Goal: Entertainment & Leisure: Browse casually

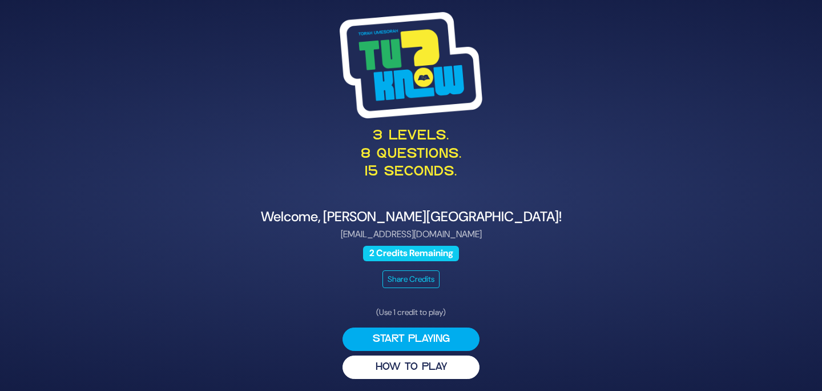
scroll to position [2, 0]
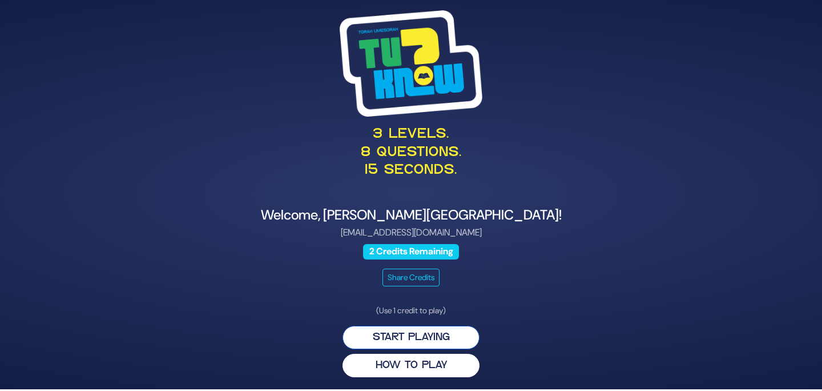
click at [426, 333] on button "Start Playing" at bounding box center [411, 337] width 137 height 23
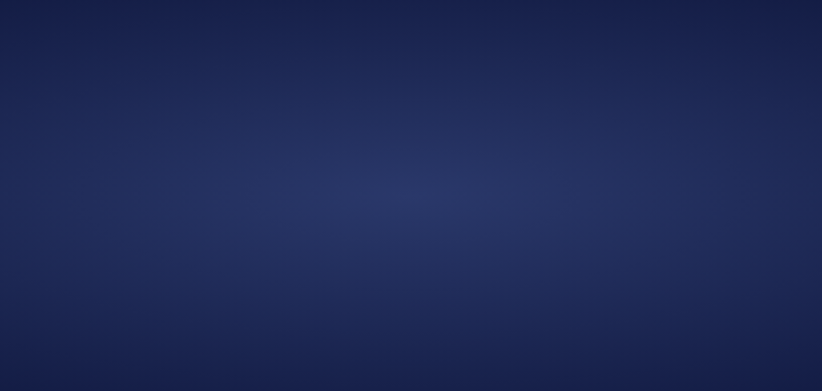
scroll to position [0, 0]
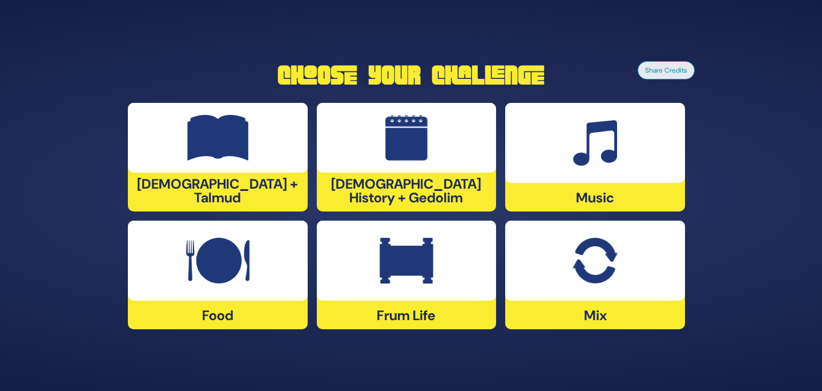
click at [266, 254] on div at bounding box center [218, 260] width 180 height 80
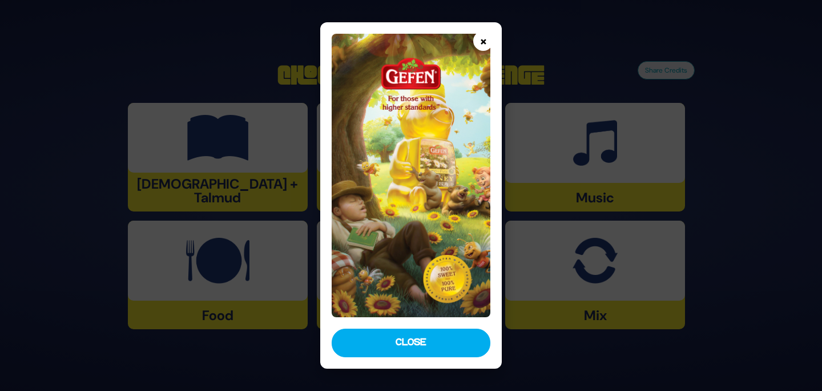
click at [488, 38] on button "×" at bounding box center [483, 41] width 20 height 20
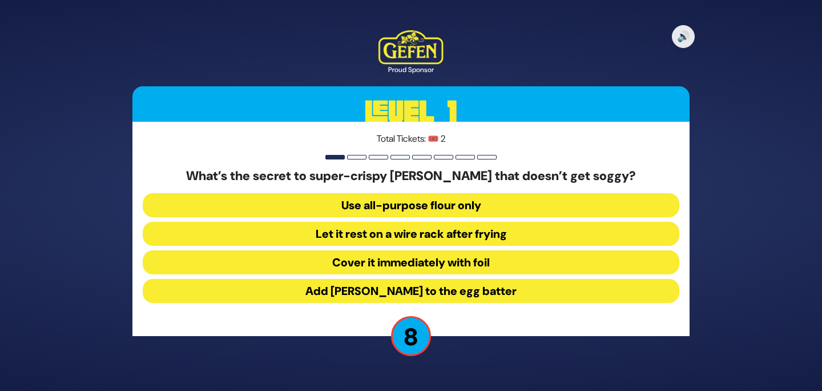
click at [463, 236] on button "Let it rest on a wire rack after frying" at bounding box center [411, 234] width 537 height 24
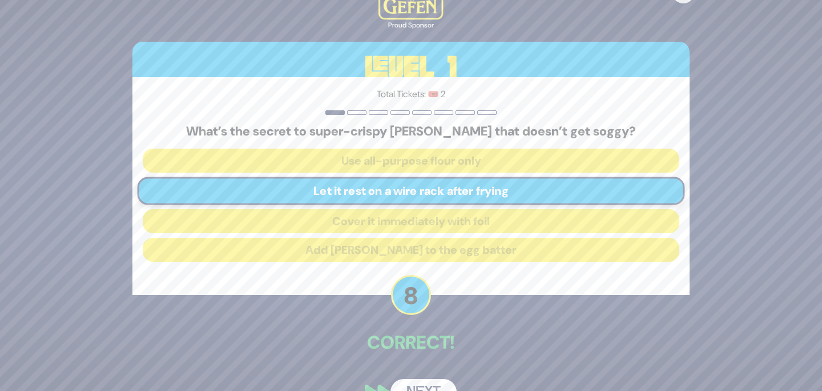
scroll to position [27, 0]
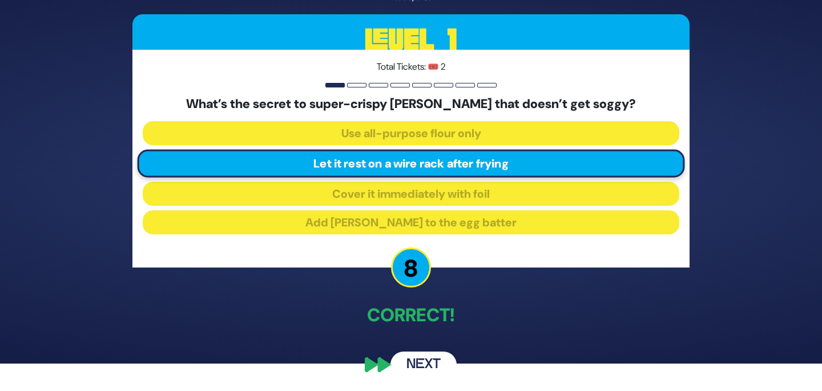
click at [420, 361] on button "Next" at bounding box center [424, 364] width 66 height 26
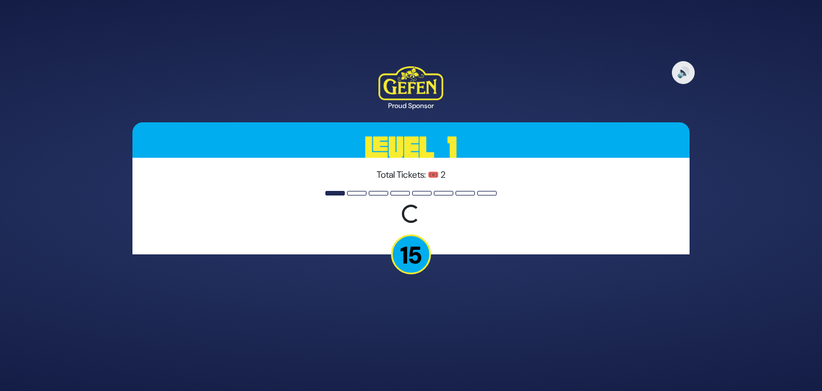
scroll to position [0, 0]
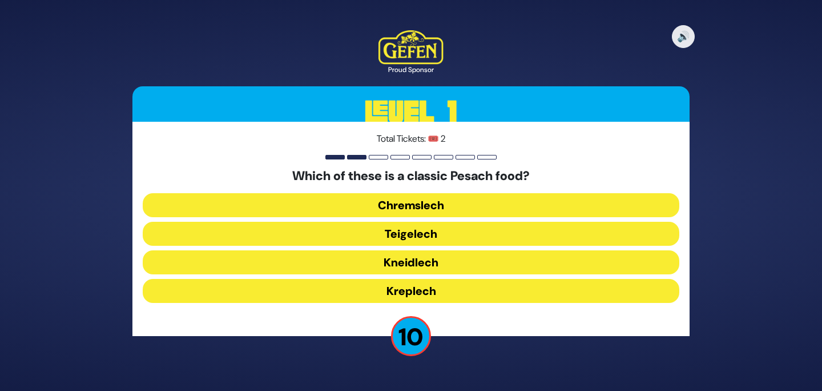
click at [471, 259] on button "Kneidlech" at bounding box center [411, 262] width 537 height 24
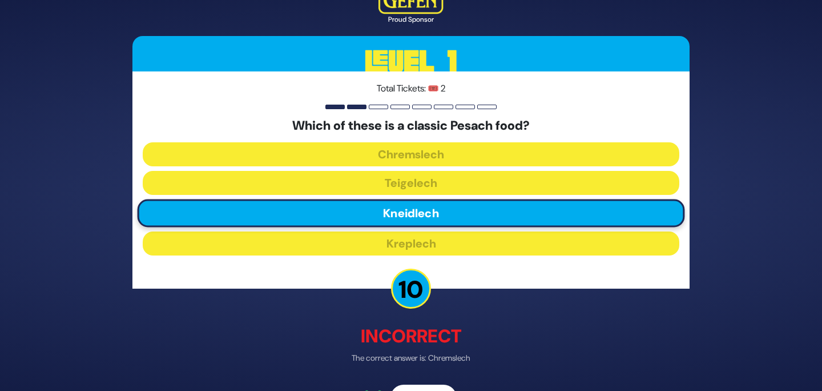
scroll to position [34, 0]
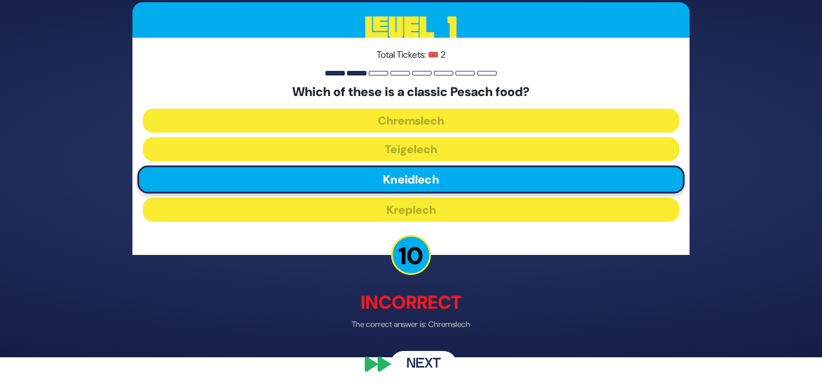
click at [440, 360] on button "Next" at bounding box center [424, 364] width 66 height 26
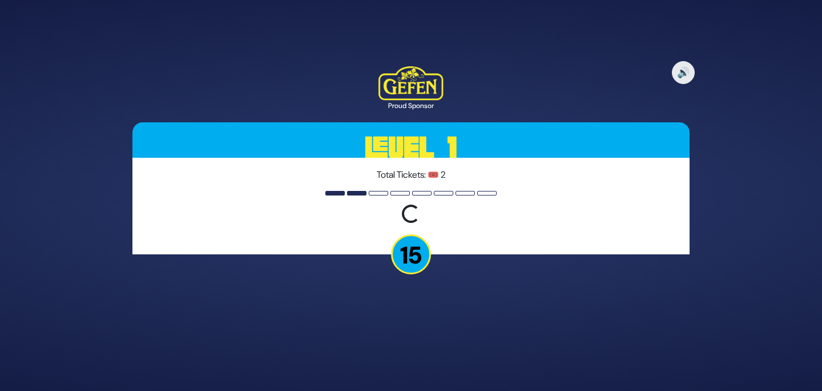
scroll to position [0, 0]
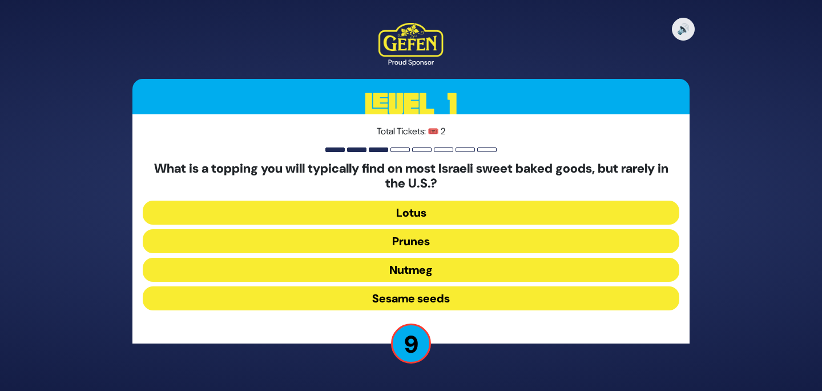
click at [482, 295] on button "Sesame seeds" at bounding box center [411, 298] width 537 height 24
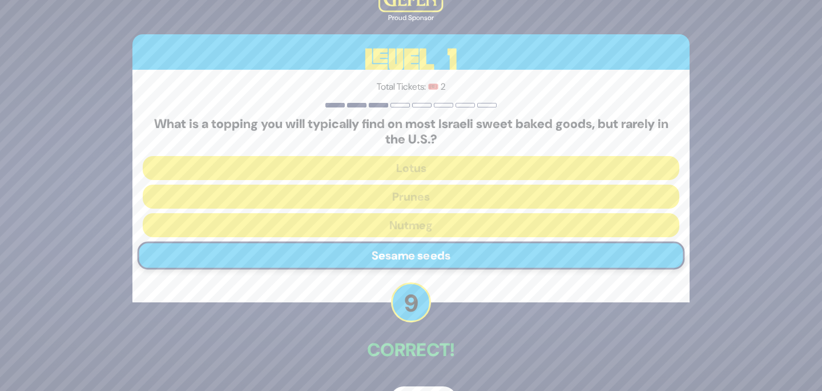
scroll to position [35, 0]
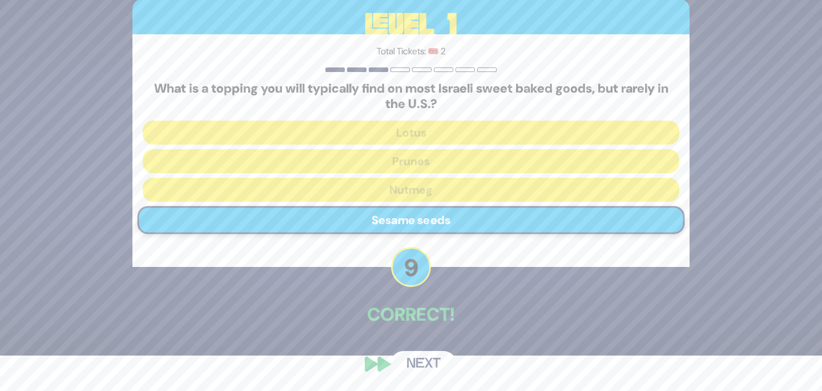
click at [428, 355] on button "Next" at bounding box center [424, 364] width 66 height 26
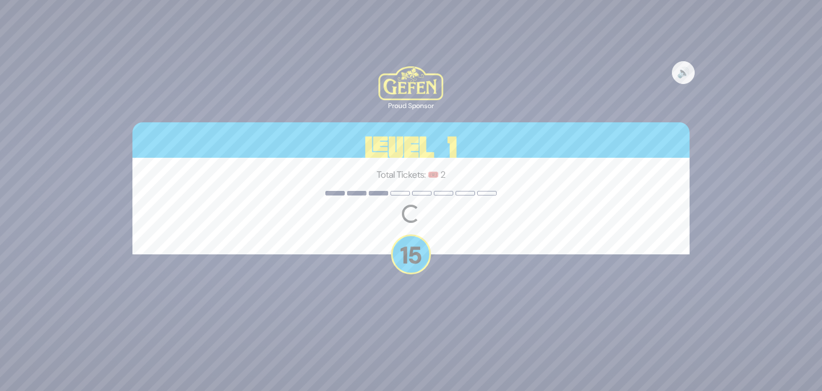
scroll to position [0, 0]
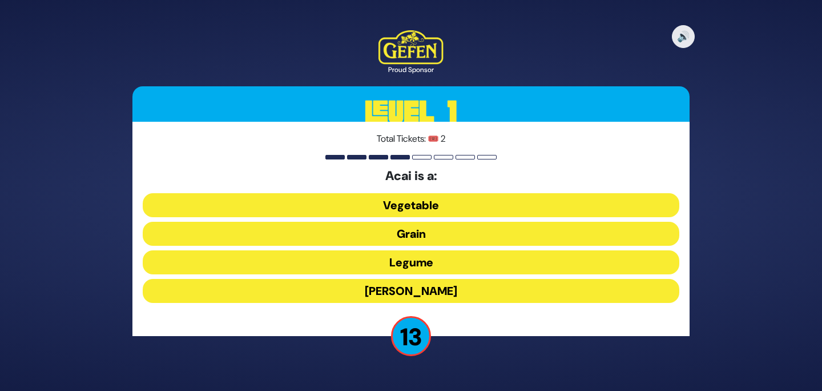
click at [493, 292] on button "[PERSON_NAME]" at bounding box center [411, 291] width 537 height 24
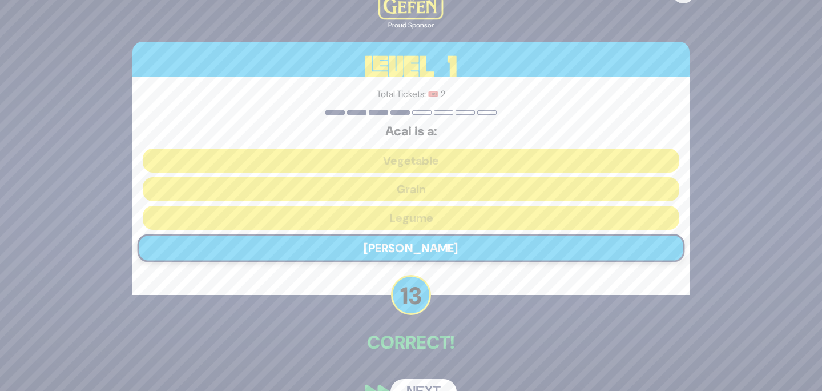
scroll to position [14, 0]
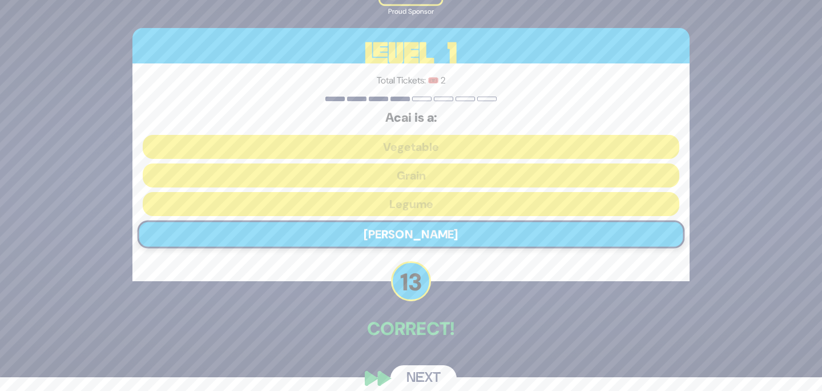
click at [430, 374] on button "Next" at bounding box center [424, 378] width 66 height 26
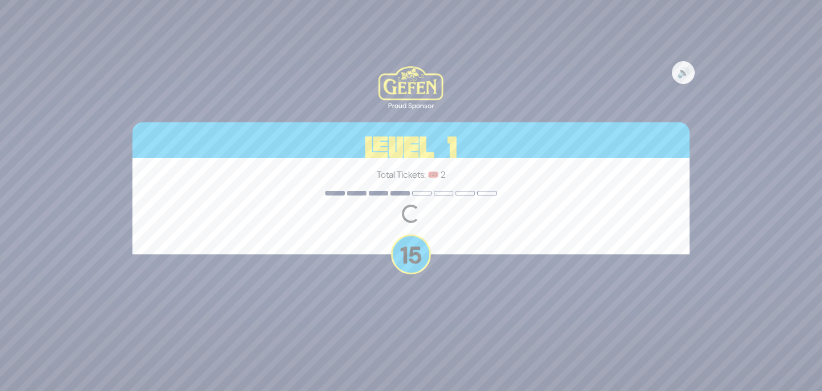
scroll to position [0, 0]
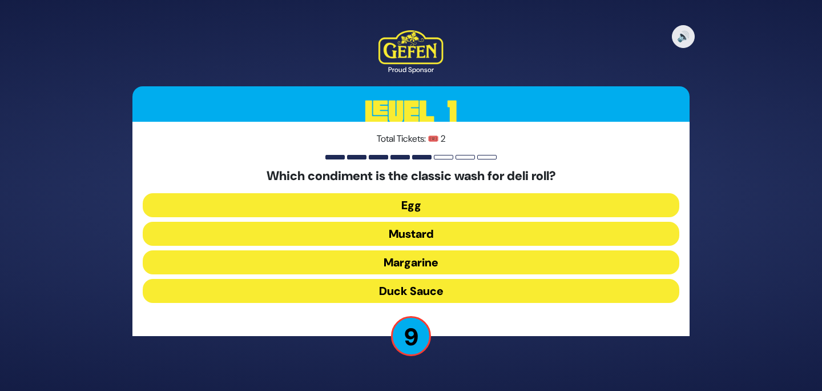
click at [411, 298] on button "Duck Sauce" at bounding box center [411, 291] width 537 height 24
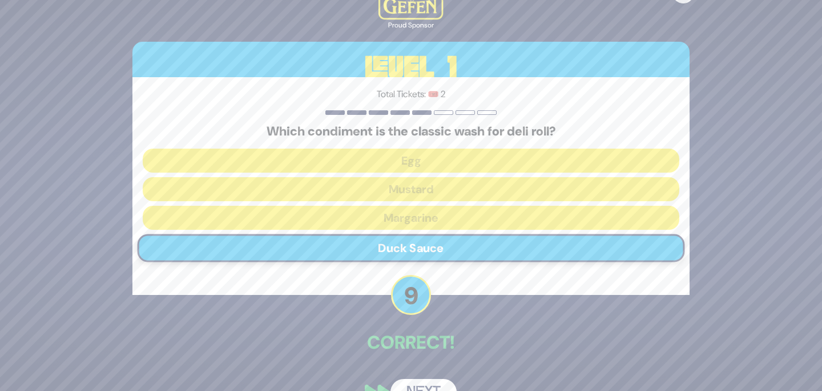
scroll to position [27, 0]
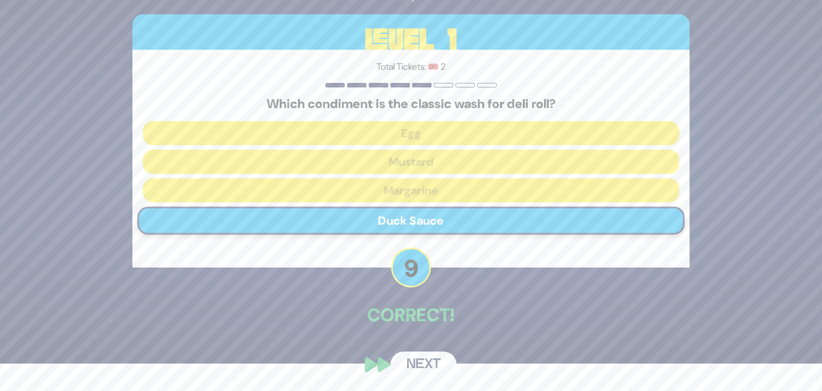
click at [431, 365] on button "Next" at bounding box center [424, 364] width 66 height 26
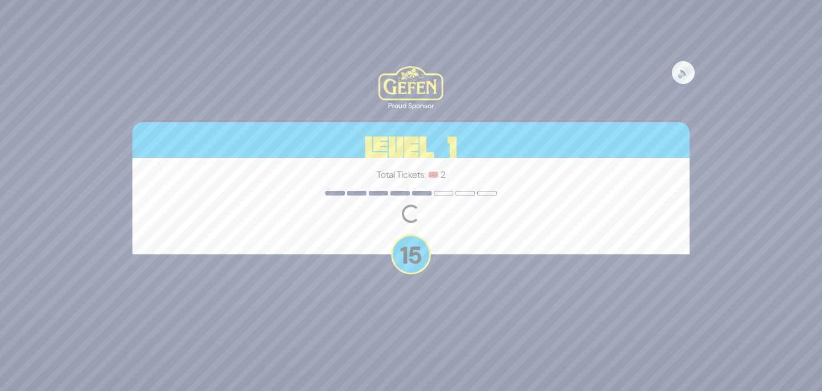
scroll to position [0, 0]
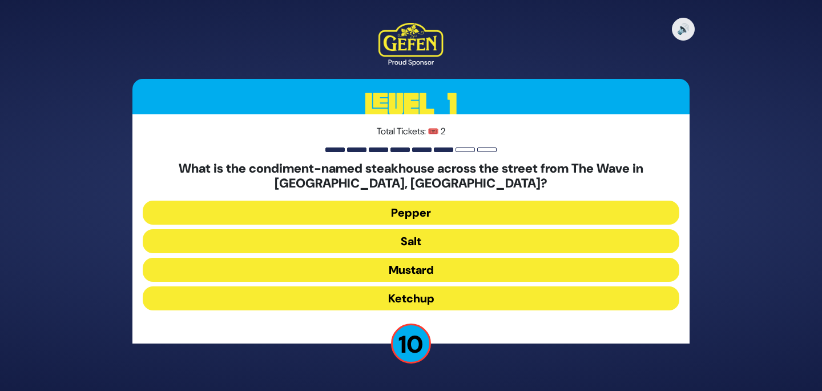
click at [437, 240] on button "Salt" at bounding box center [411, 241] width 537 height 24
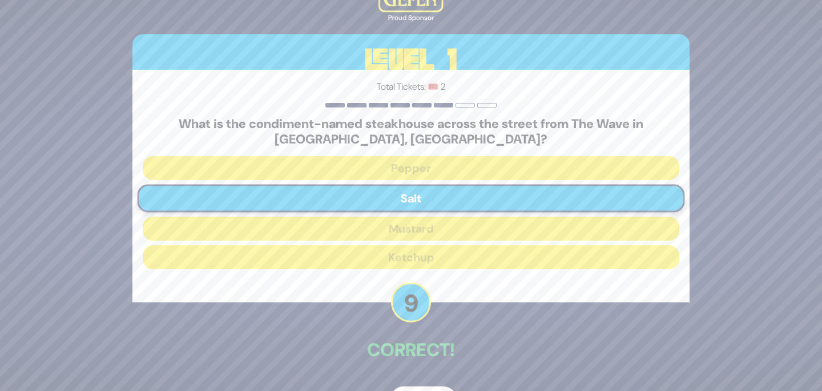
scroll to position [35, 0]
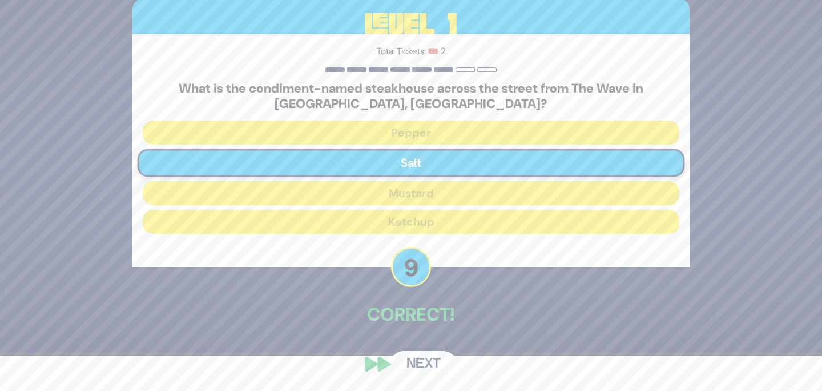
click at [425, 356] on button "Next" at bounding box center [424, 364] width 66 height 26
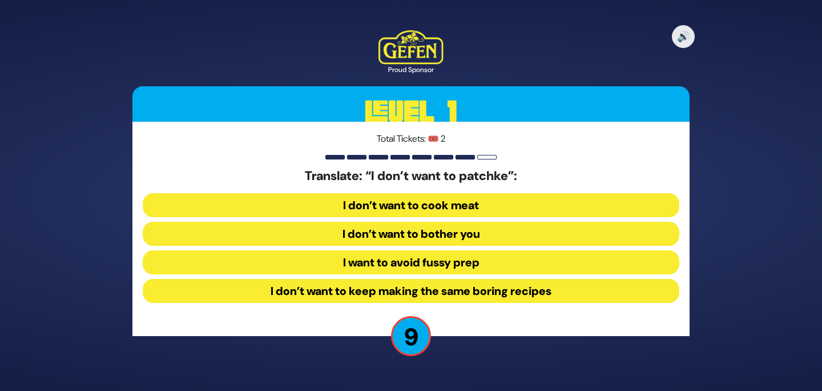
click at [466, 265] on button "I want to avoid fussy prep" at bounding box center [411, 262] width 537 height 24
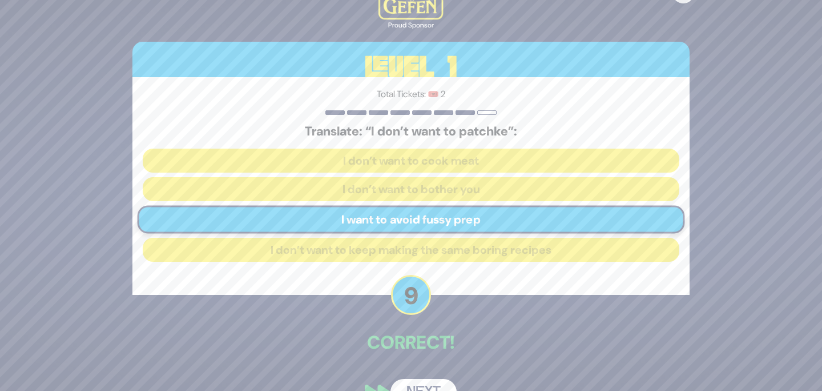
scroll to position [27, 0]
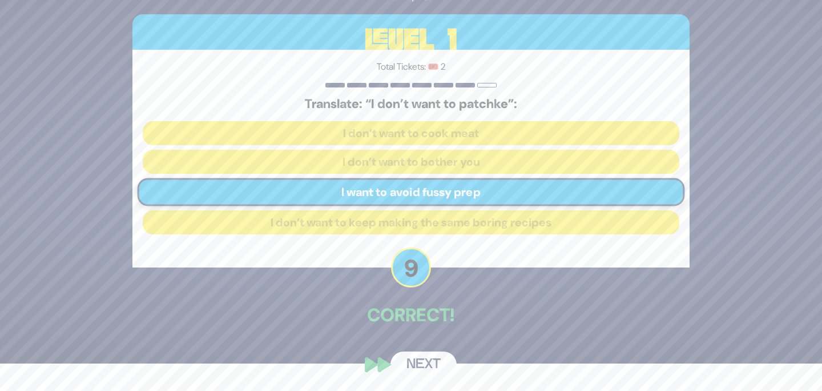
click at [421, 360] on button "Next" at bounding box center [424, 364] width 66 height 26
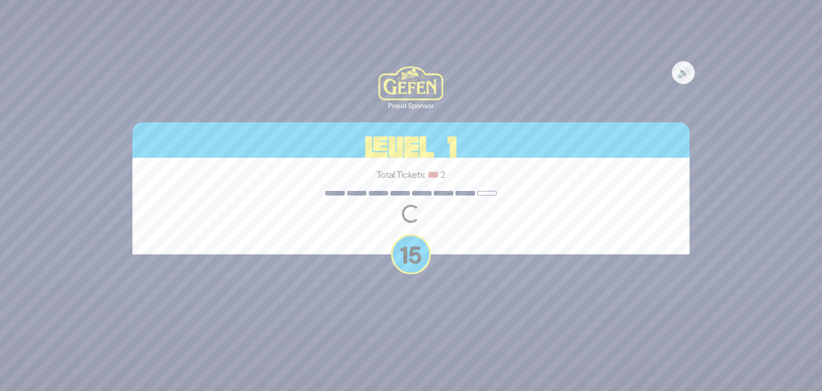
scroll to position [0, 0]
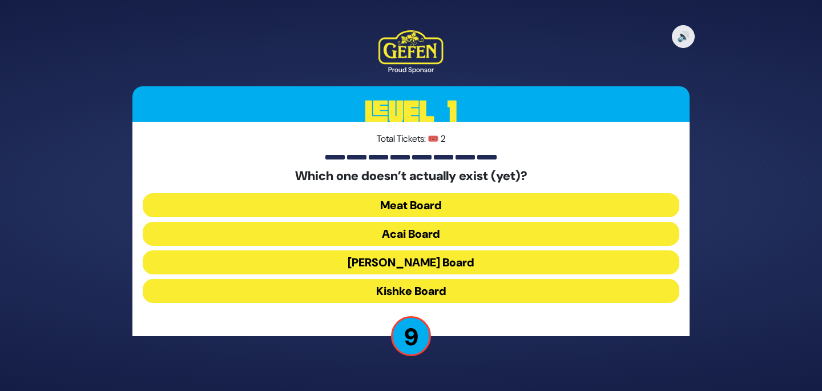
click at [491, 229] on button "Acai Board" at bounding box center [411, 234] width 537 height 24
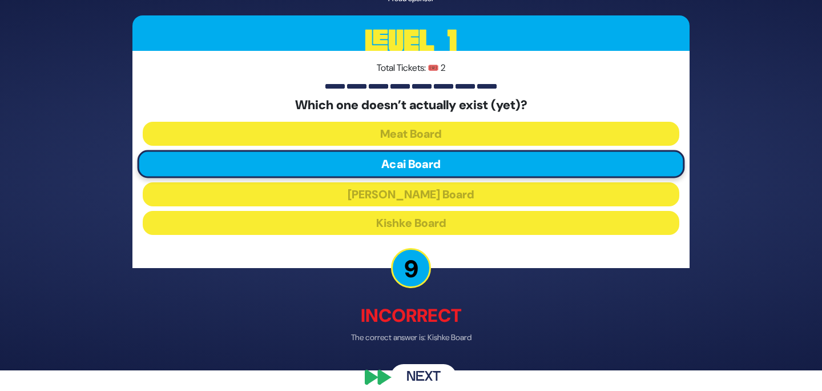
scroll to position [34, 0]
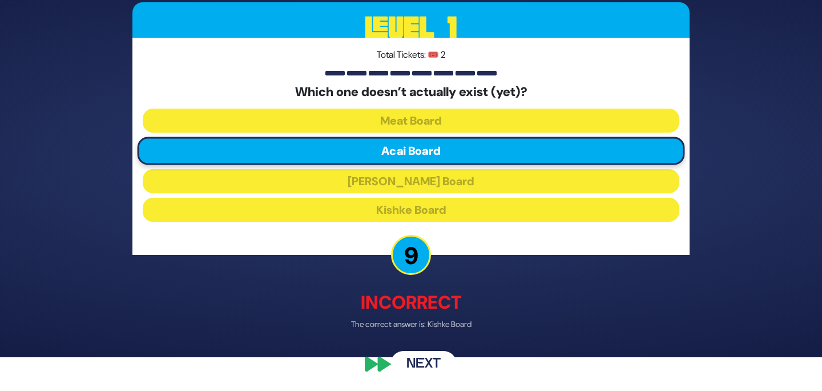
click at [441, 356] on button "Next" at bounding box center [424, 364] width 66 height 26
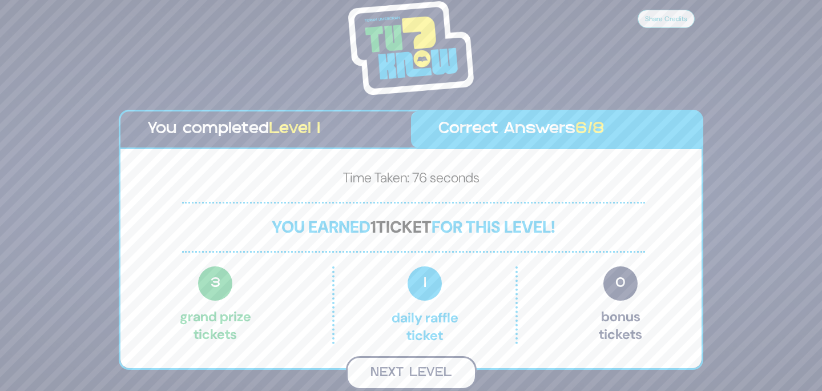
click at [452, 374] on button "Next Level" at bounding box center [411, 373] width 131 height 34
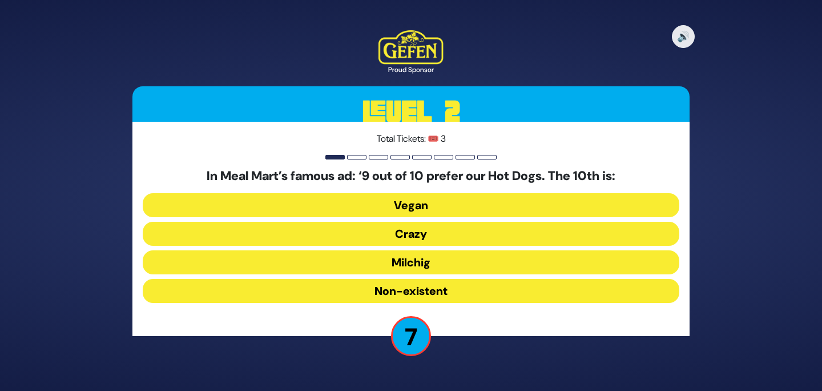
click at [499, 204] on button "Vegan" at bounding box center [411, 205] width 537 height 24
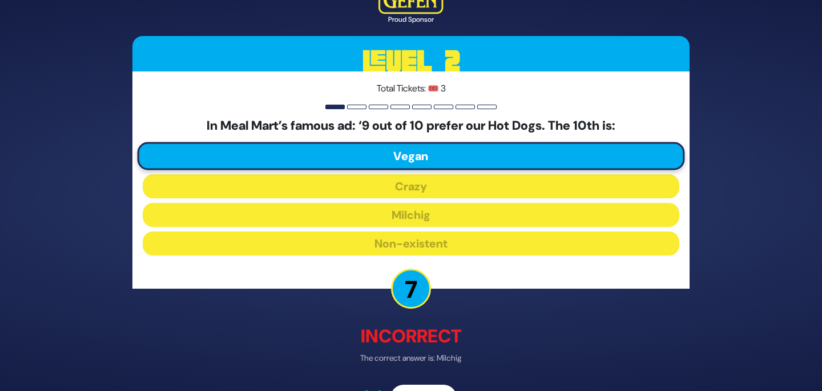
scroll to position [34, 0]
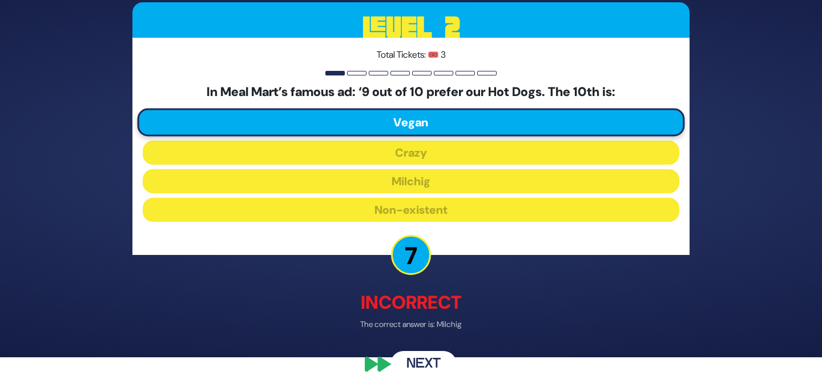
click at [437, 362] on button "Next" at bounding box center [424, 364] width 66 height 26
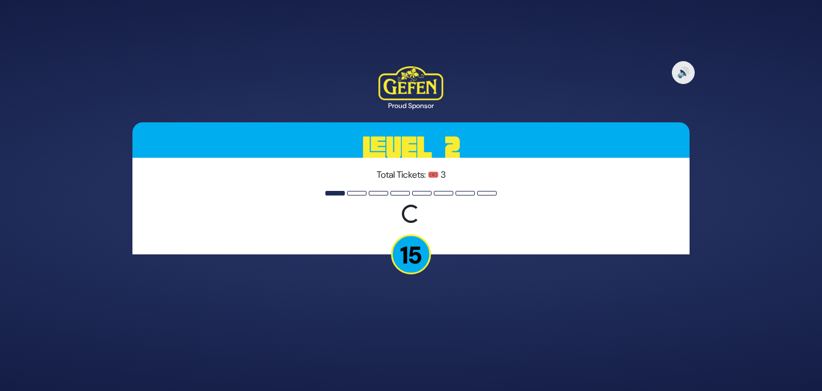
scroll to position [0, 0]
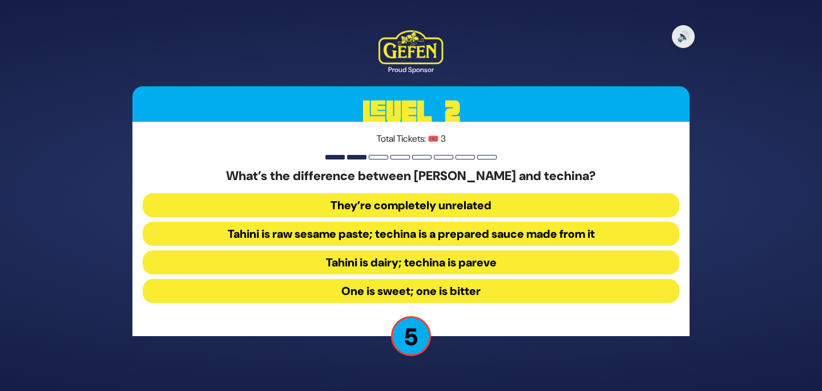
click at [504, 233] on button "Tahini is raw sesame paste; techina is a prepared sauce made from it" at bounding box center [411, 234] width 537 height 24
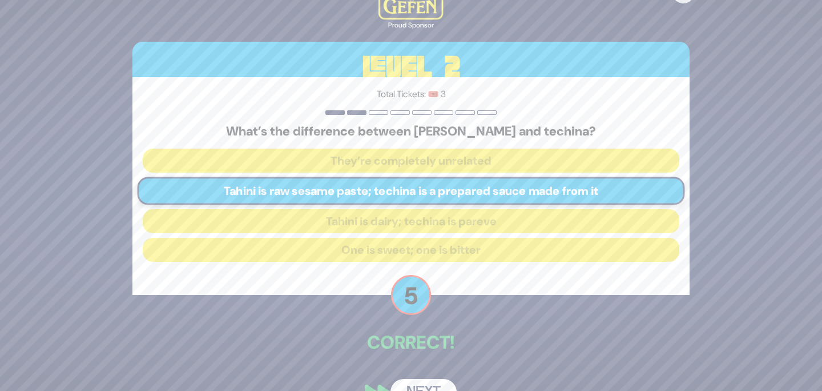
click at [427, 381] on button "Next" at bounding box center [424, 392] width 66 height 26
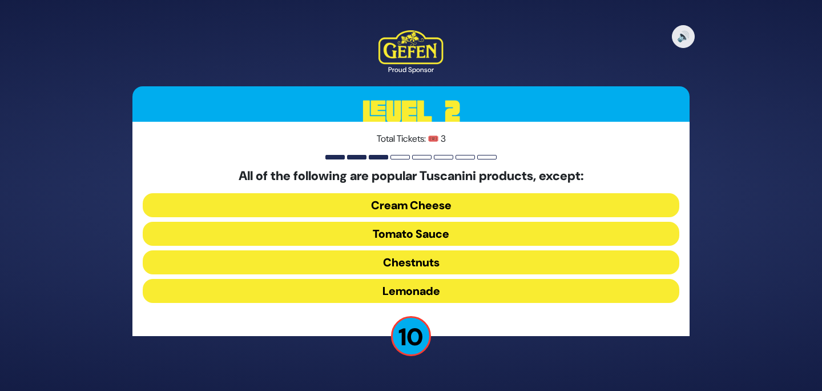
click at [506, 298] on button "Lemonade" at bounding box center [411, 291] width 537 height 24
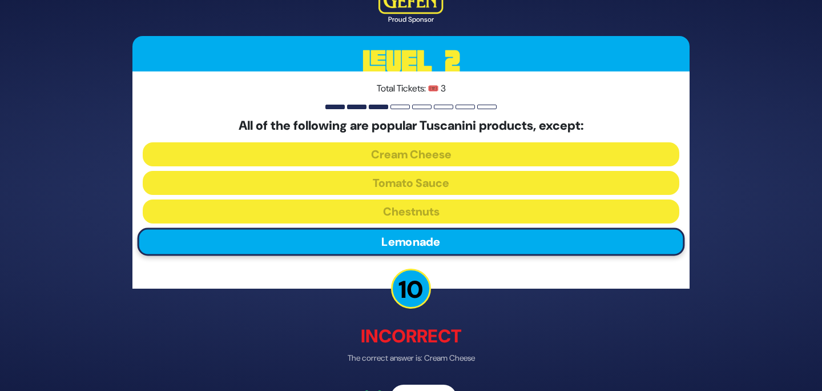
scroll to position [34, 0]
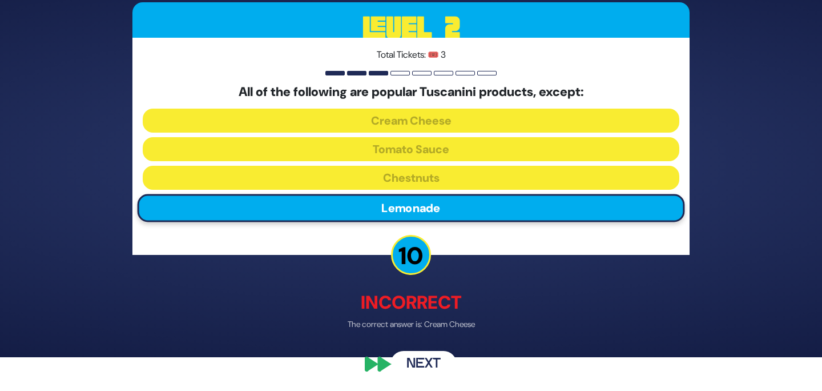
click at [436, 352] on button "Next" at bounding box center [424, 364] width 66 height 26
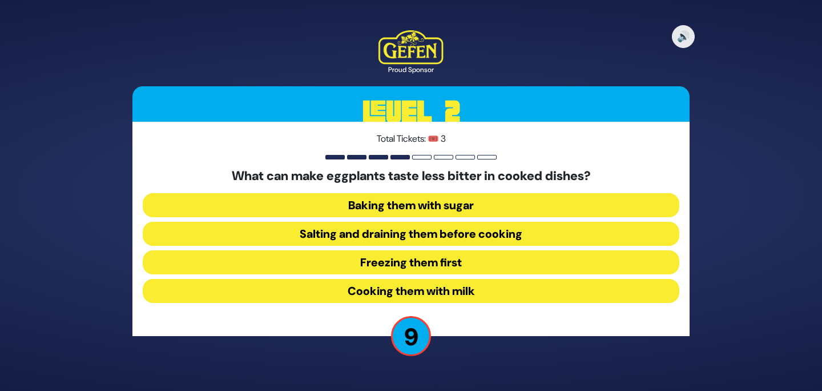
click at [499, 242] on button "Salting and draining them before cooking" at bounding box center [411, 234] width 537 height 24
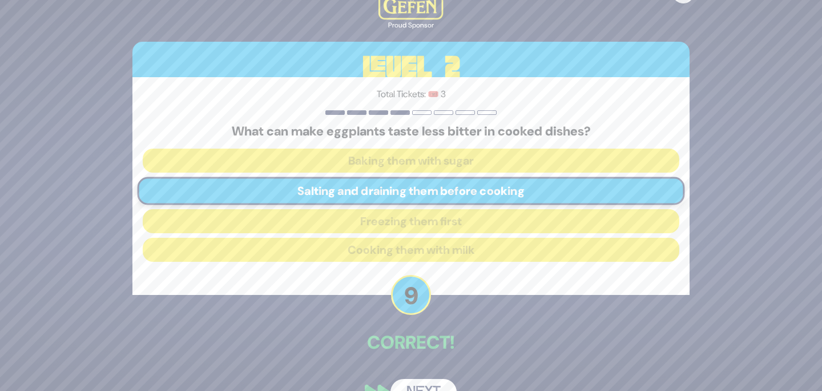
click at [434, 384] on button "Next" at bounding box center [424, 392] width 66 height 26
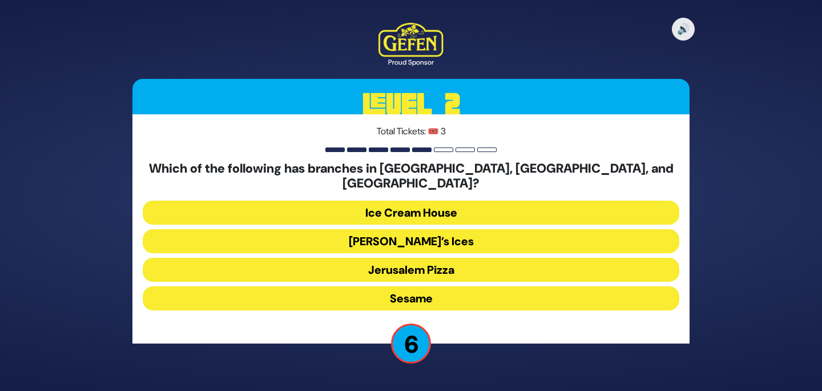
click at [499, 211] on button "Ice Cream House" at bounding box center [411, 212] width 537 height 24
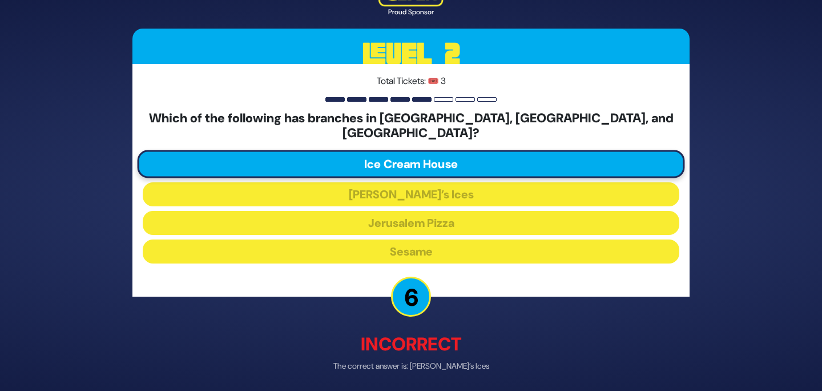
scroll to position [34, 0]
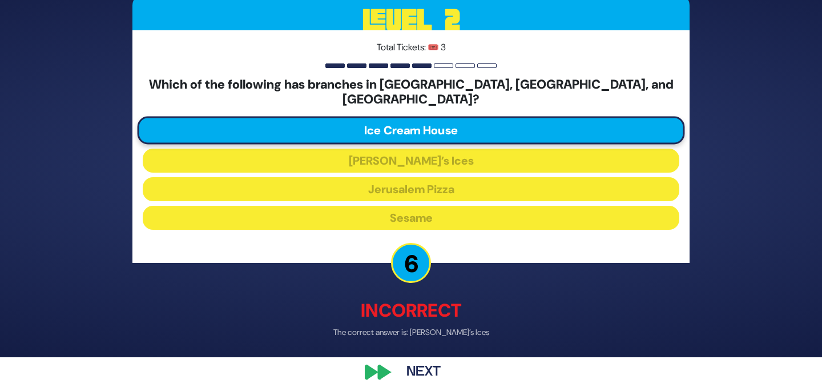
click at [432, 359] on button "Next" at bounding box center [424, 371] width 66 height 26
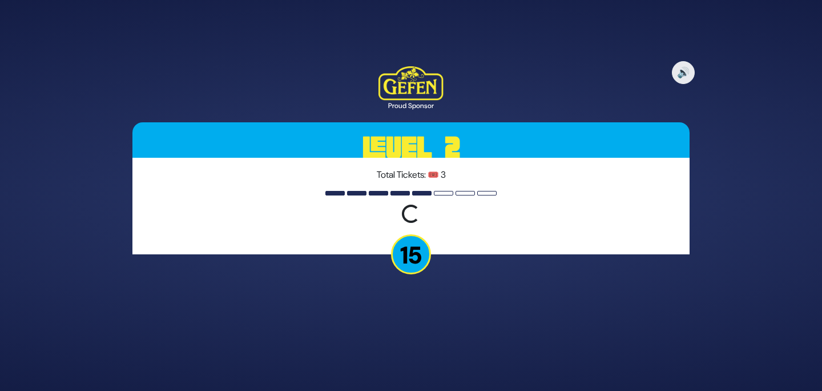
scroll to position [0, 0]
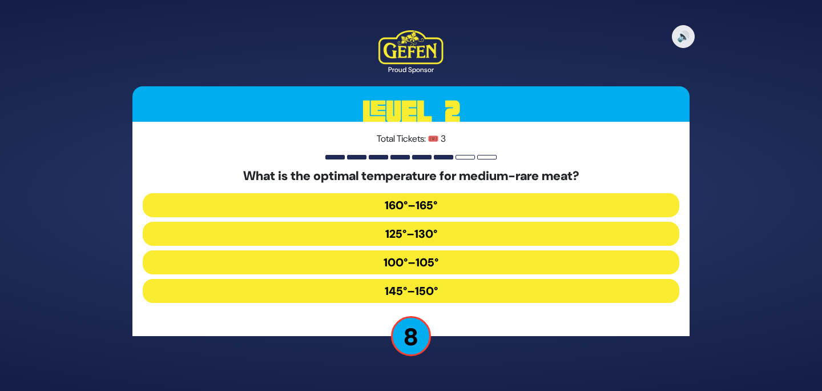
click at [440, 290] on button "145°–150°" at bounding box center [411, 291] width 537 height 24
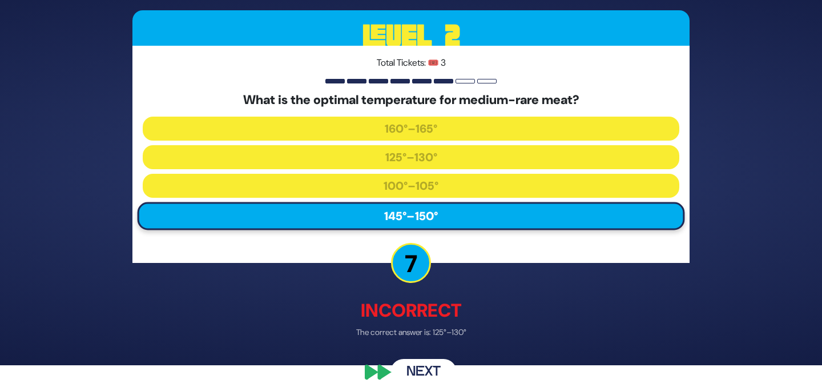
scroll to position [26, 0]
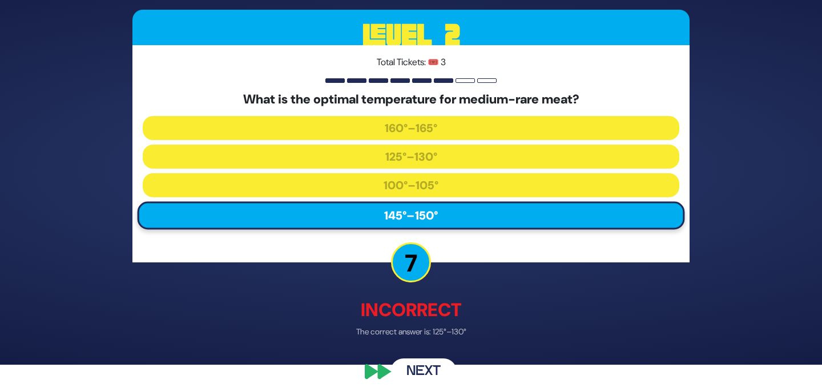
click at [429, 368] on button "Next" at bounding box center [424, 371] width 66 height 26
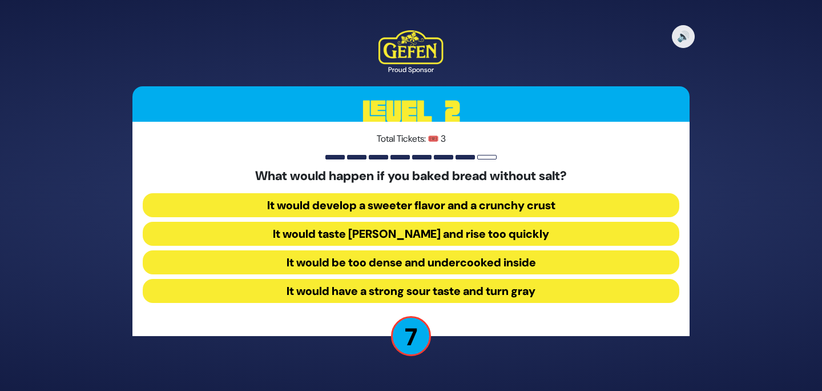
click at [474, 286] on button "It would have a strong sour taste and turn gray" at bounding box center [411, 291] width 537 height 24
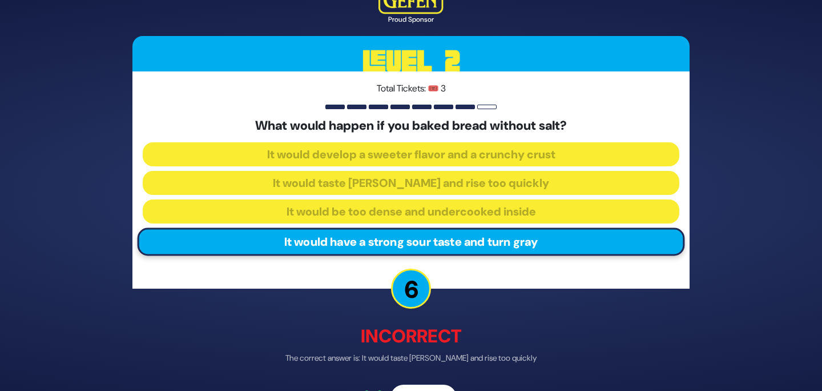
scroll to position [34, 0]
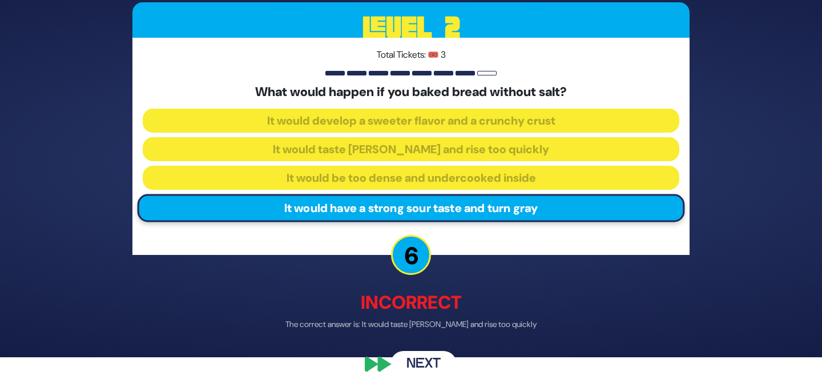
click at [429, 354] on button "Next" at bounding box center [424, 364] width 66 height 26
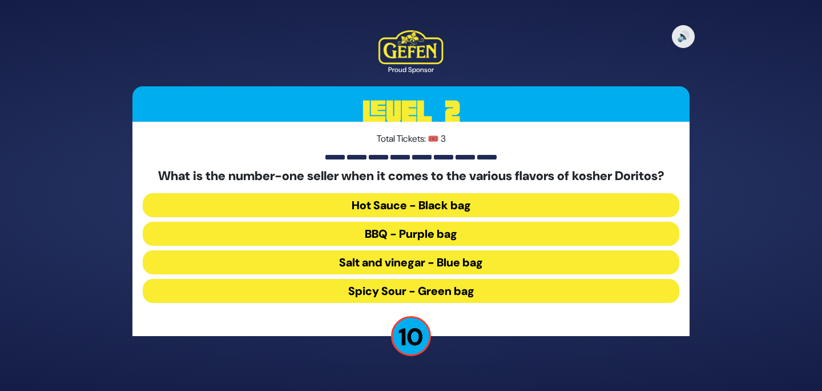
click at [454, 303] on div "What is the number-one seller when it comes to the various flavors of kosher Do…" at bounding box center [411, 237] width 537 height 138
click at [458, 291] on button "Spicy Sour - Green bag" at bounding box center [411, 291] width 537 height 24
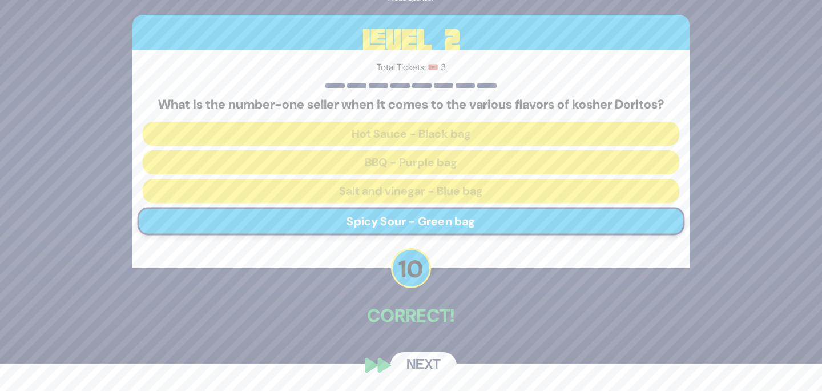
scroll to position [27, 0]
click at [430, 371] on button "Next" at bounding box center [424, 364] width 66 height 26
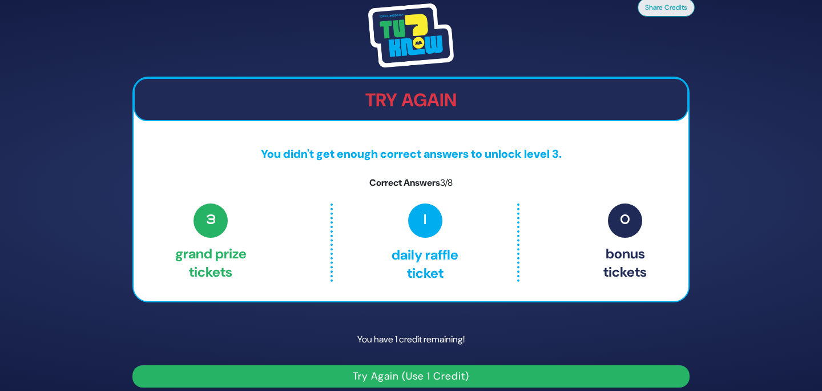
scroll to position [10, 0]
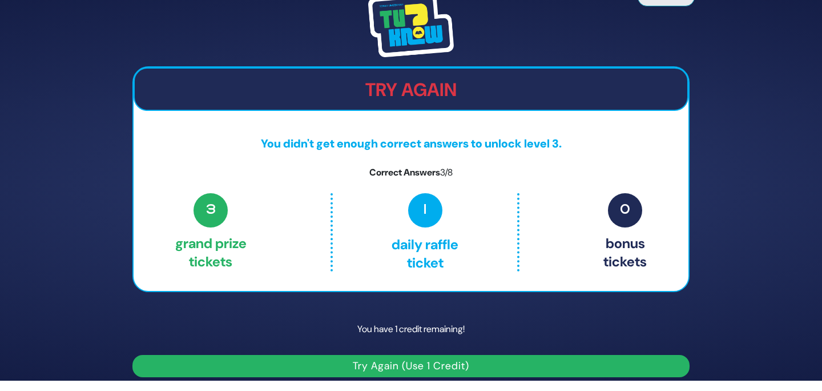
click at [485, 361] on button "Try Again (Use 1 Credit)" at bounding box center [410, 366] width 557 height 22
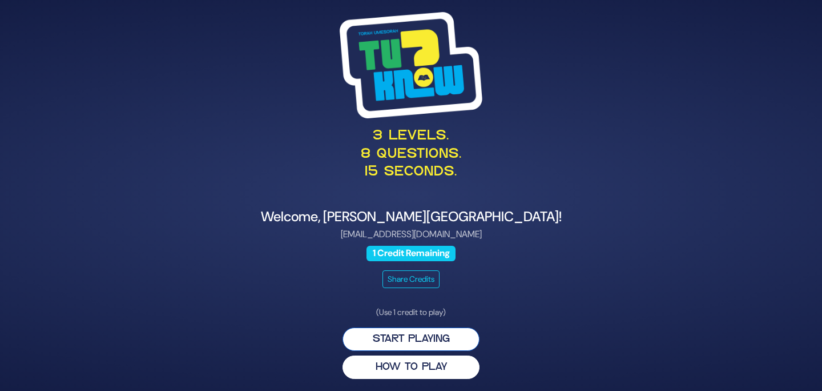
click at [456, 339] on button "Start Playing" at bounding box center [411, 338] width 137 height 23
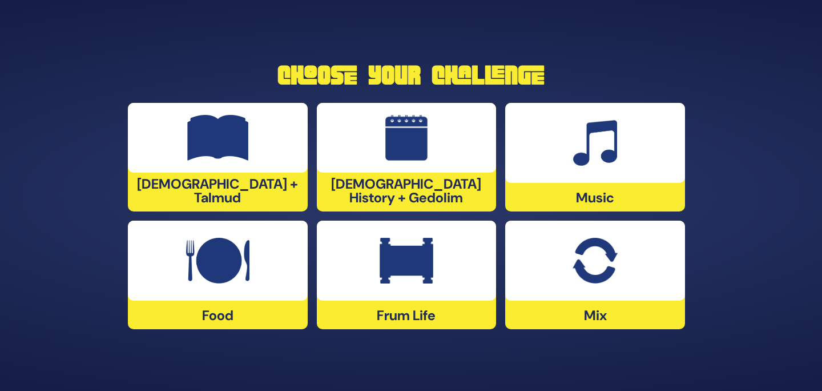
click at [613, 278] on img at bounding box center [595, 261] width 45 height 46
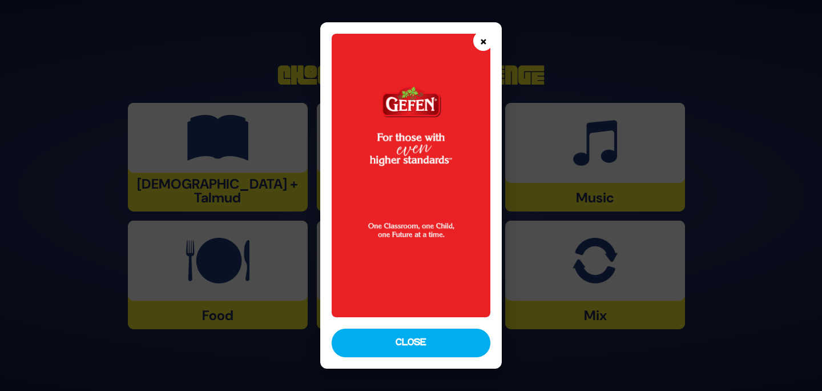
click at [481, 38] on button "×" at bounding box center [483, 41] width 20 height 20
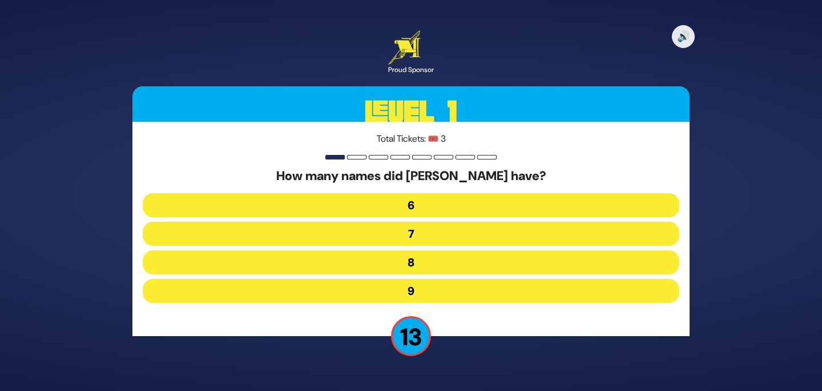
click at [488, 235] on button "7" at bounding box center [411, 234] width 537 height 24
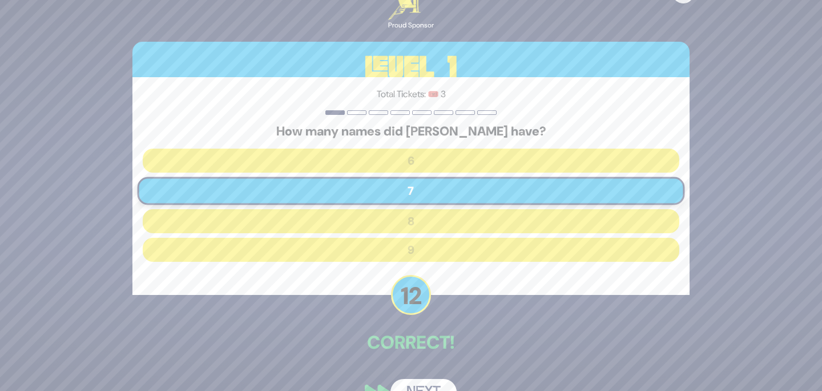
click at [425, 387] on button "Next" at bounding box center [424, 392] width 66 height 26
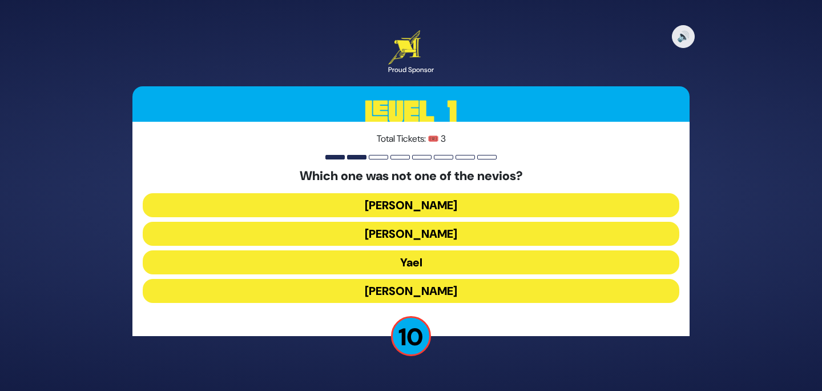
click at [467, 264] on button "Yael" at bounding box center [411, 262] width 537 height 24
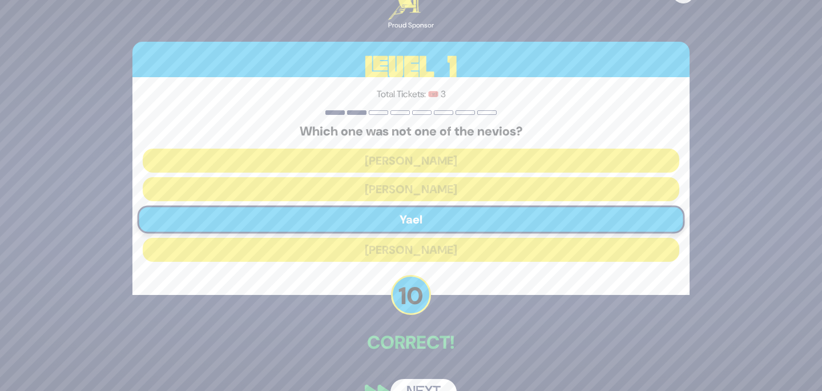
click at [417, 376] on div "🔊 Proud Sponsor Level 1 Total Tickets: 🎟️ 3 Which one was not one of the nevios…" at bounding box center [411, 195] width 585 height 446
click at [417, 380] on button "Next" at bounding box center [424, 392] width 66 height 26
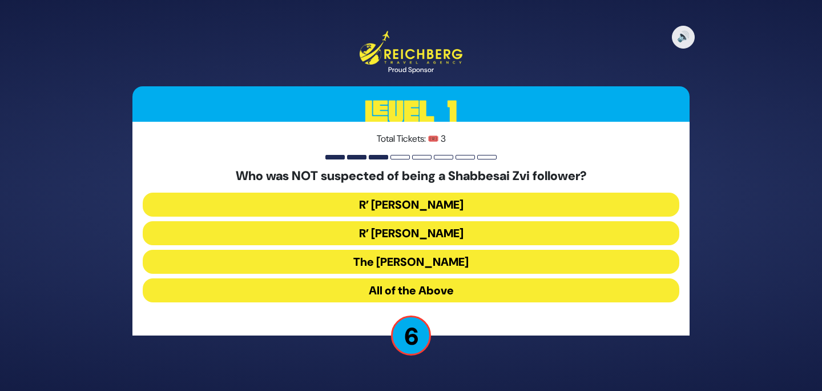
click at [466, 207] on button "R’ Yonasan Eibshitz" at bounding box center [411, 204] width 537 height 24
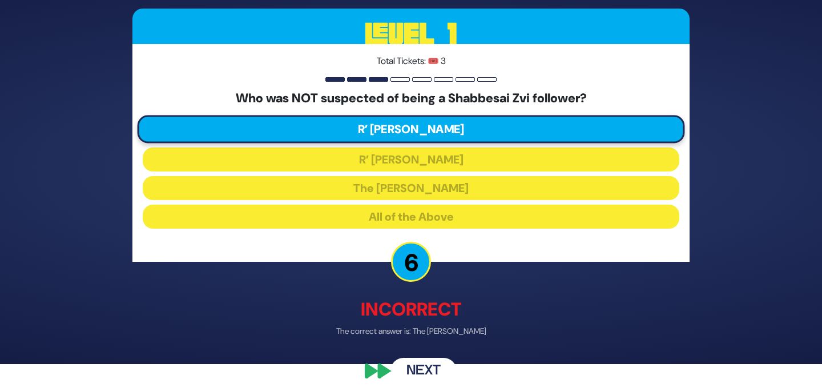
scroll to position [28, 0]
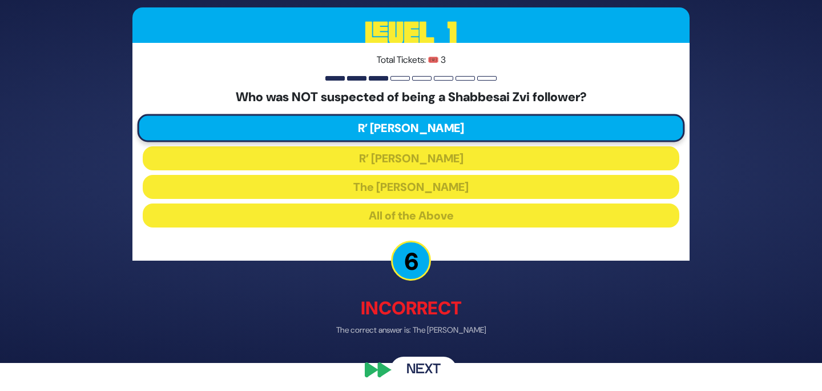
click at [435, 367] on button "Next" at bounding box center [424, 369] width 66 height 26
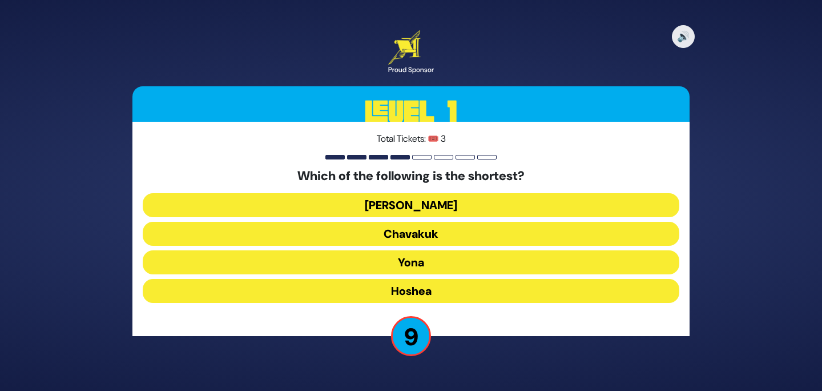
click at [485, 228] on button "Chavakuk" at bounding box center [411, 234] width 537 height 24
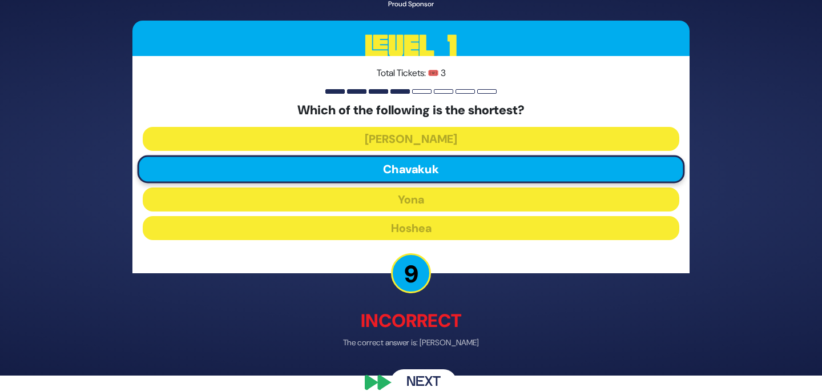
scroll to position [18, 0]
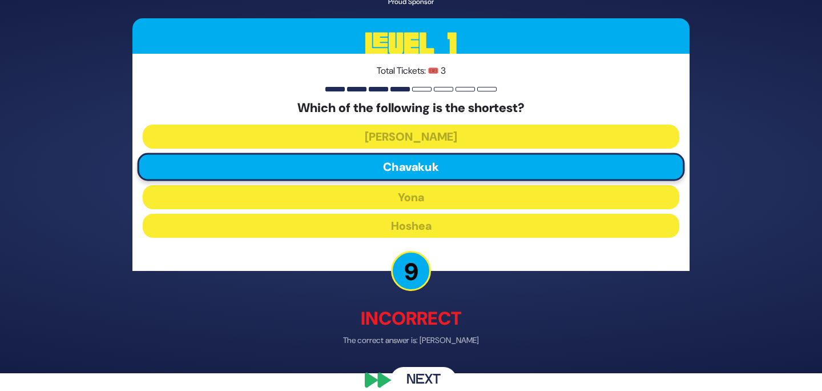
click at [426, 370] on button "Next" at bounding box center [424, 380] width 66 height 26
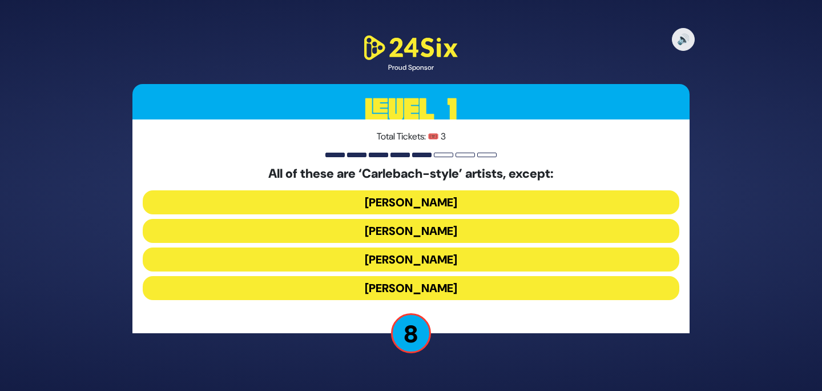
click at [489, 226] on button "Naftali Kempeh" at bounding box center [411, 231] width 537 height 24
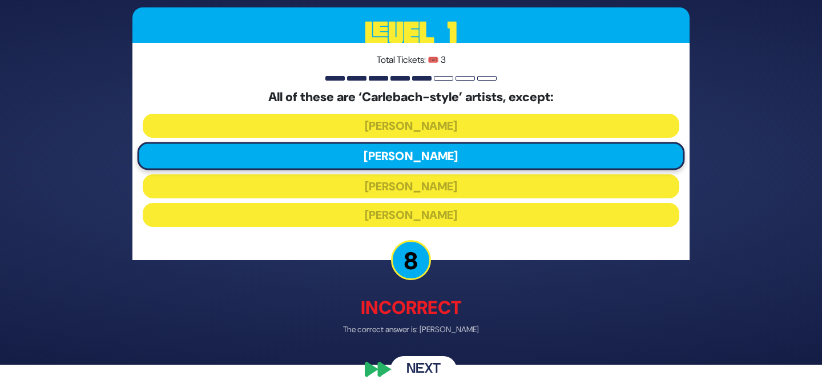
scroll to position [31, 0]
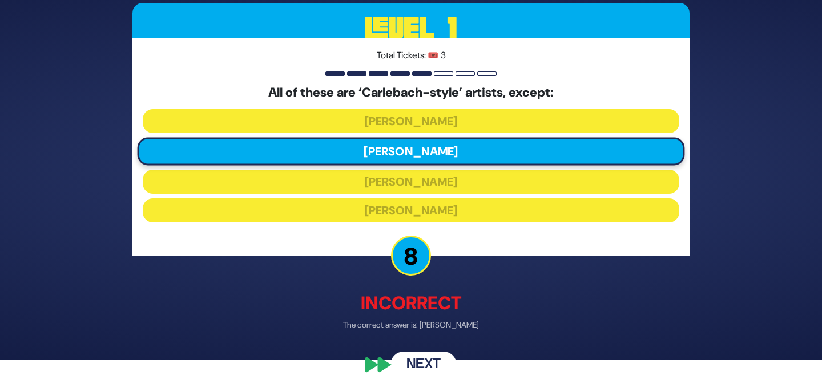
click at [432, 360] on button "Next" at bounding box center [424, 364] width 66 height 26
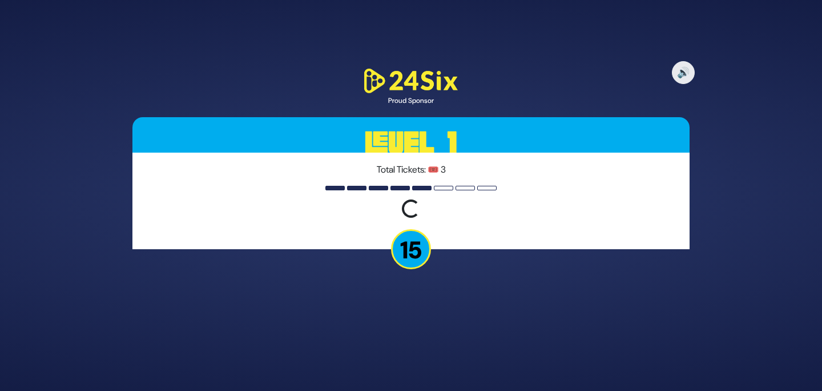
scroll to position [0, 0]
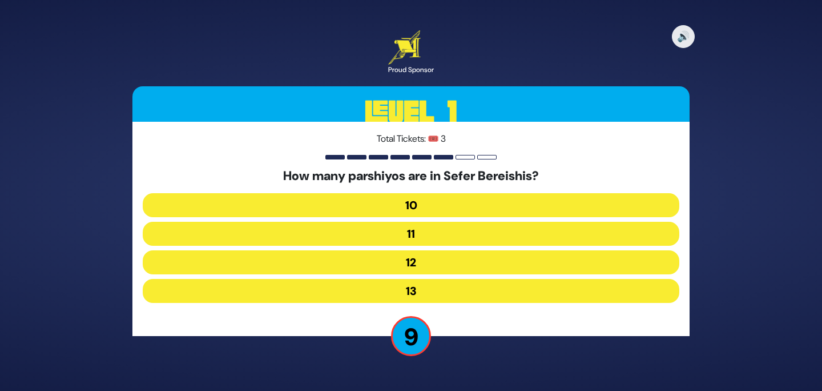
click at [435, 267] on button "12" at bounding box center [411, 262] width 537 height 24
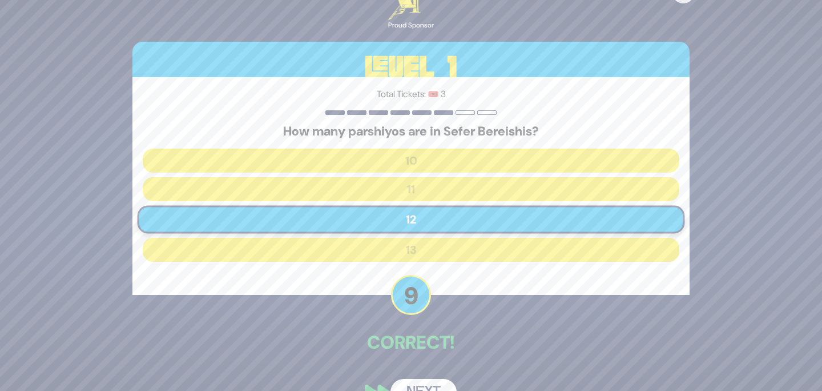
click at [426, 384] on button "Next" at bounding box center [424, 392] width 66 height 26
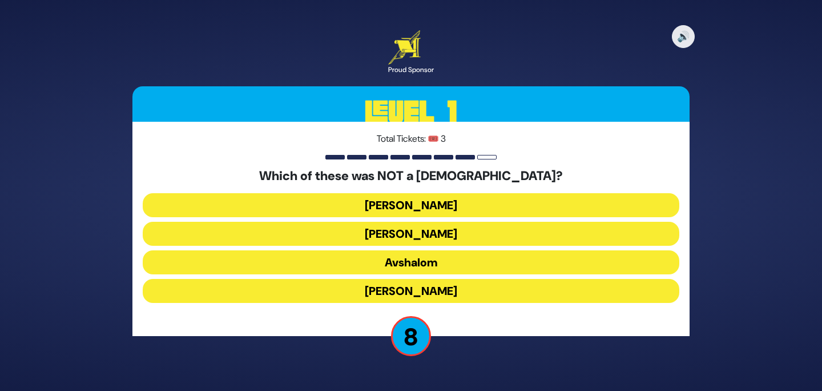
click at [476, 295] on button "Shimon Hatzaddik" at bounding box center [411, 291] width 537 height 24
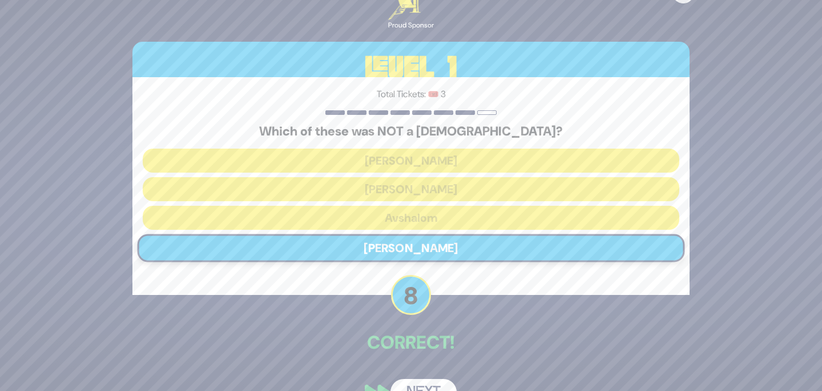
click at [431, 385] on button "Next" at bounding box center [424, 392] width 66 height 26
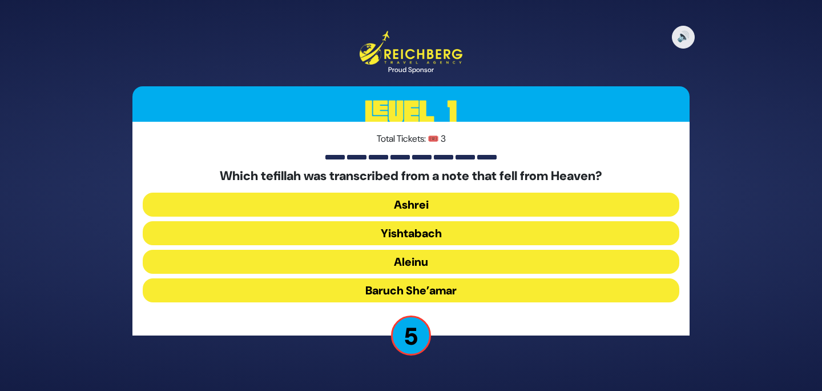
click at [508, 234] on button "Yishtabach" at bounding box center [411, 233] width 537 height 24
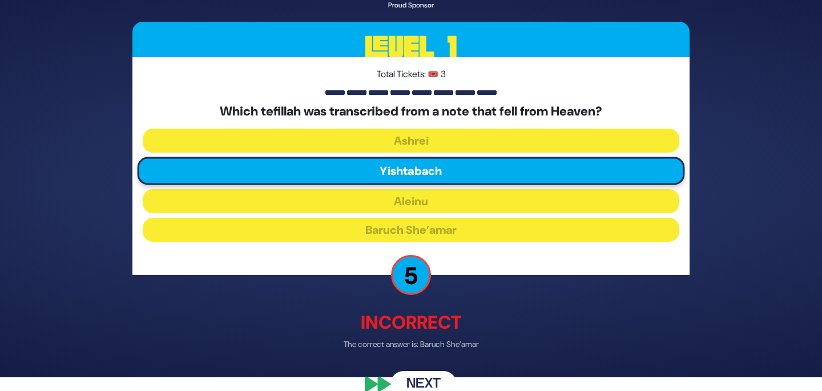
scroll to position [18, 0]
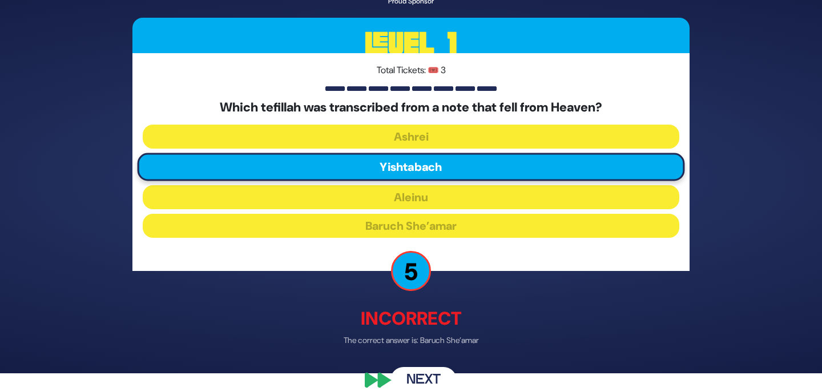
click at [429, 380] on button "Next" at bounding box center [424, 380] width 66 height 26
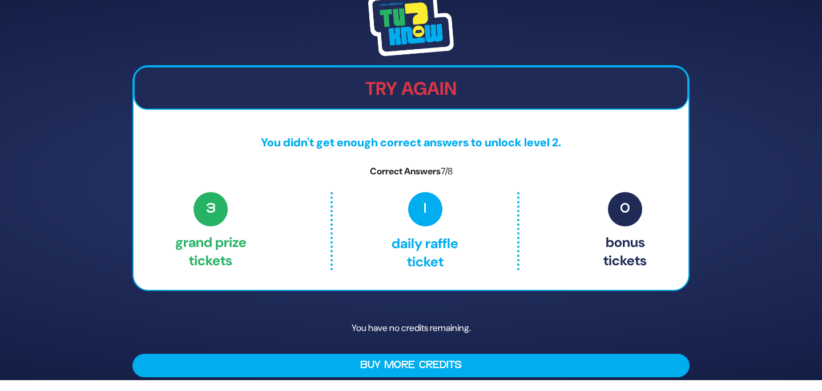
scroll to position [0, 0]
